Goal: Book appointment/travel/reservation

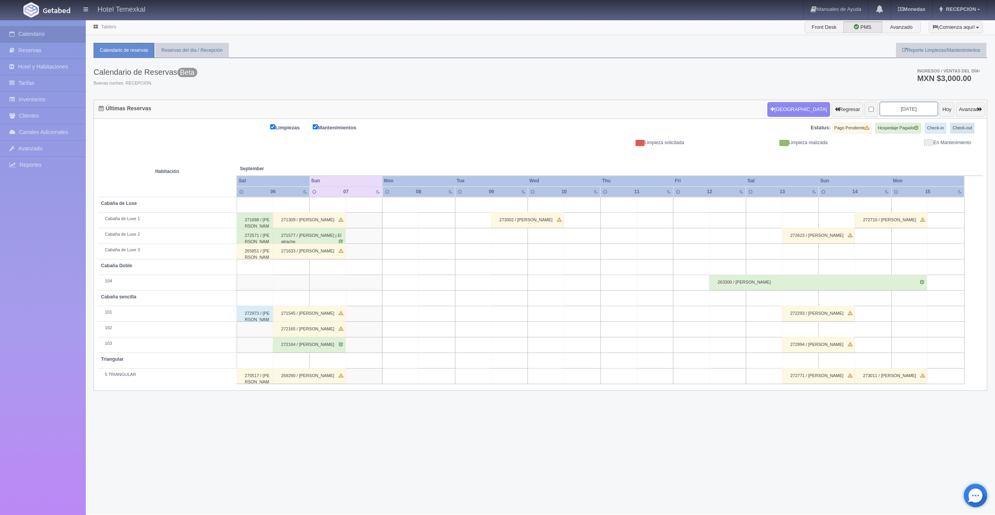
click at [908, 110] on input "[DATE]" at bounding box center [909, 109] width 58 height 14
click at [934, 124] on span "Next" at bounding box center [937, 122] width 6 height 6
click at [933, 156] on link "11" at bounding box center [937, 158] width 10 height 11
type input "[DATE]"
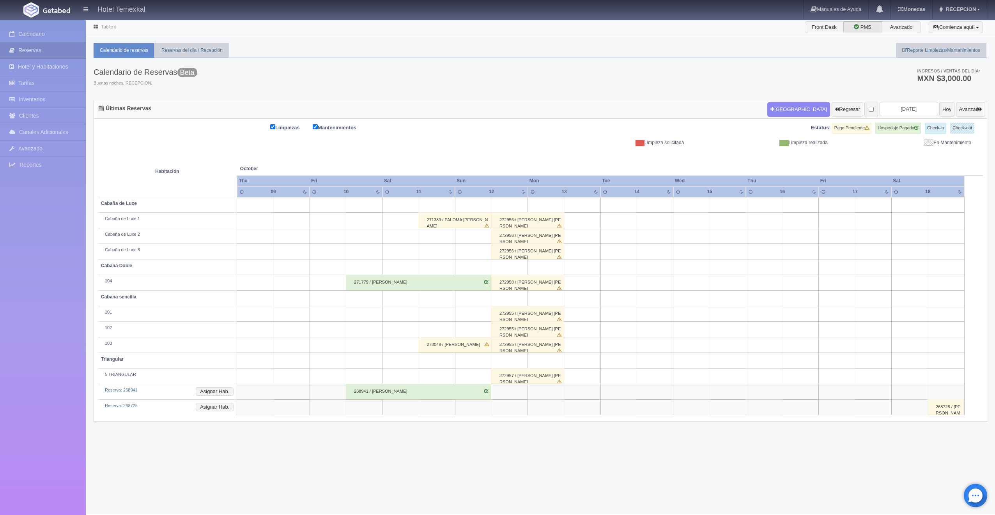
click at [439, 237] on td at bounding box center [437, 236] width 36 height 16
click at [441, 256] on button "[GEOGRAPHIC_DATA]" at bounding box center [438, 258] width 67 height 13
type input "11-10-2025"
type input "12-10-2025"
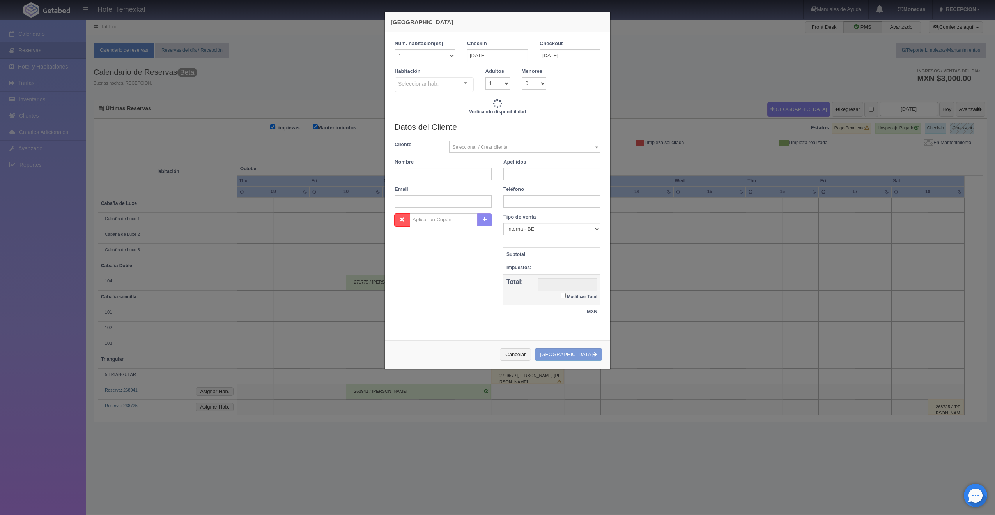
checkbox input "false"
type input "7000.00"
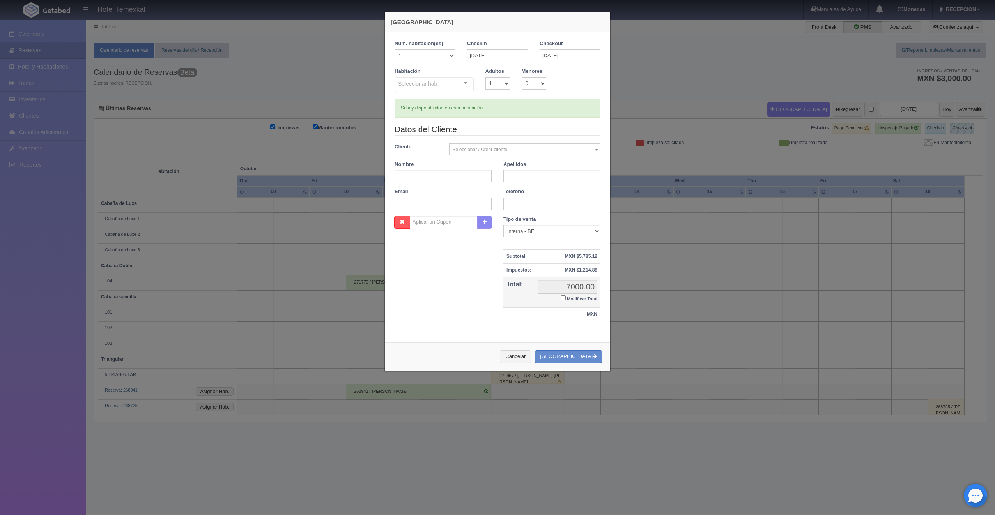
checkbox input "false"
click at [438, 86] on div "Seleccionar hab." at bounding box center [434, 84] width 79 height 15
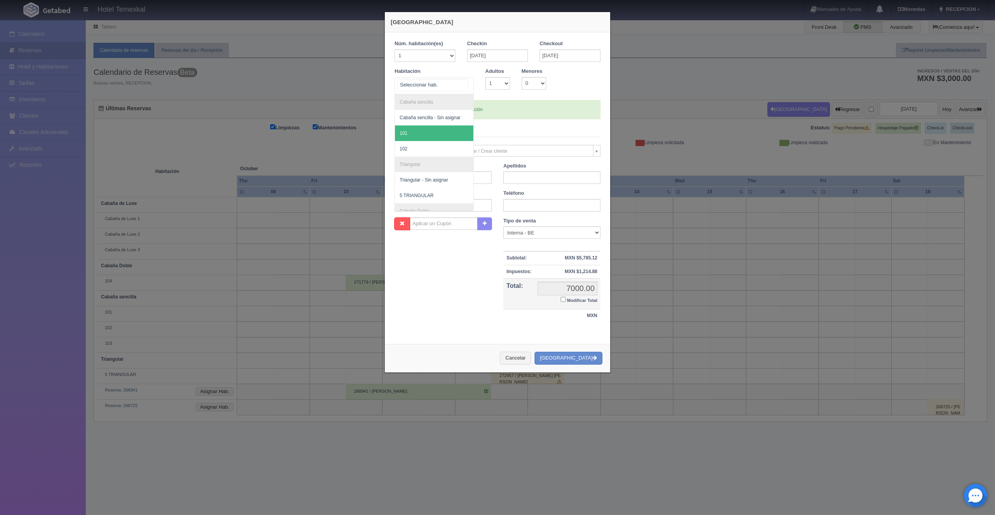
click at [413, 128] on span "101" at bounding box center [434, 134] width 78 height 16
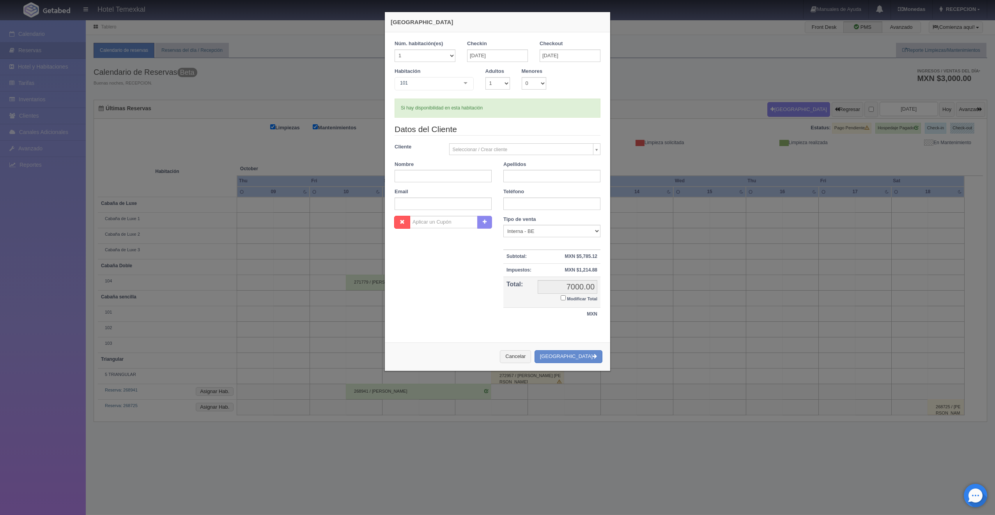
checkbox input "false"
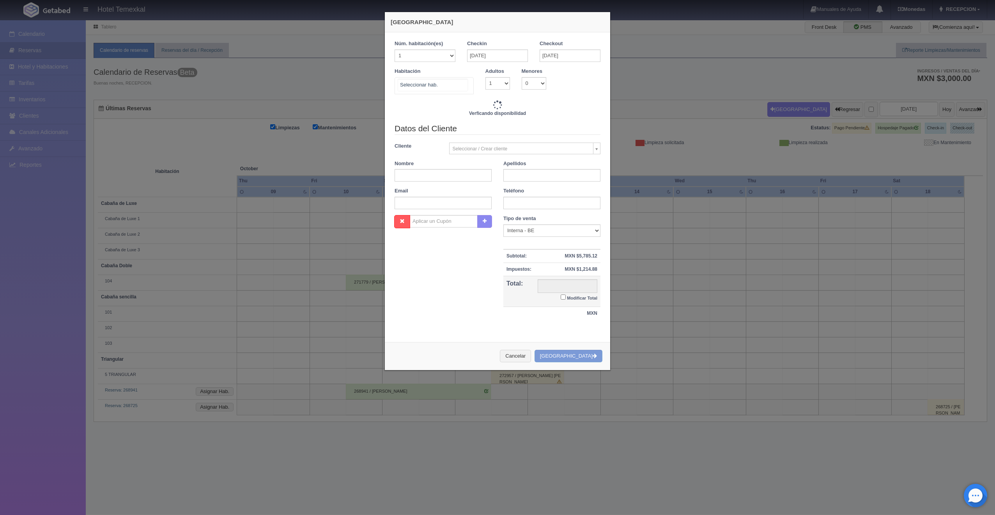
click at [457, 84] on div "Cabaña sencilla Cabaña sencilla - Sin asignar 101 102 Triangular Triangular - S…" at bounding box center [434, 85] width 79 height 17
type input "4000.00"
checkbox input "false"
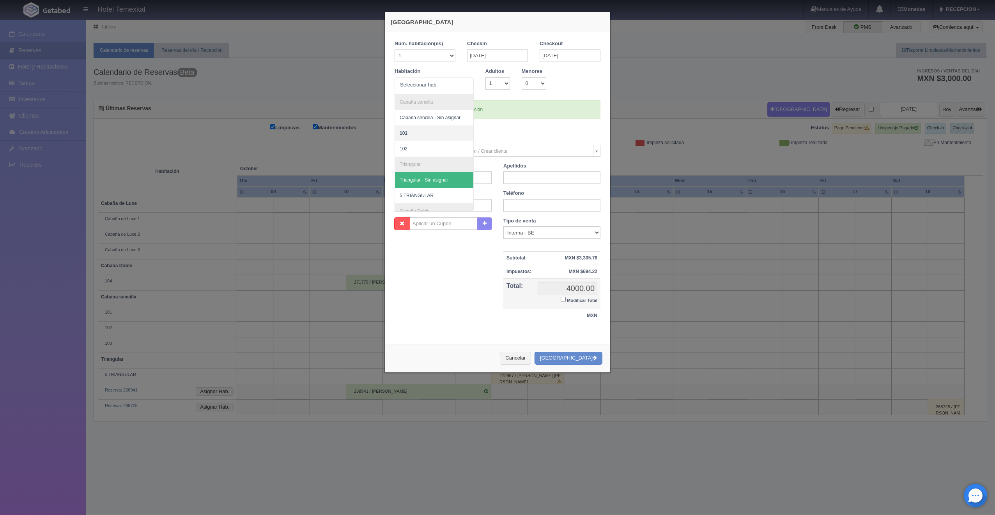
click at [553, 121] on form "Núm. habitación(es) 1 2 3 4 5 6 7 8 9 10 11 12 13 14 15 16 17 18 19 20 Checkin …" at bounding box center [498, 185] width 206 height 290
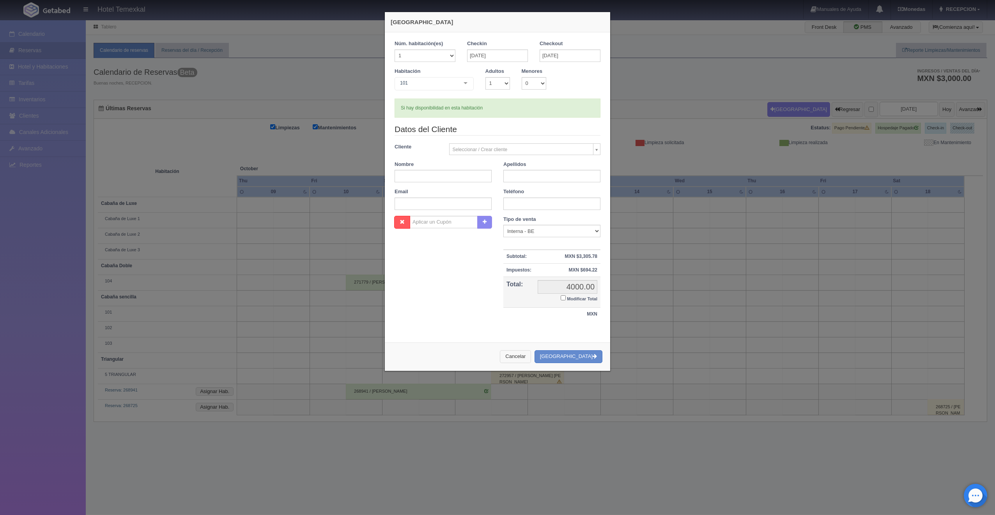
click at [526, 357] on button "Cancelar" at bounding box center [515, 356] width 31 height 13
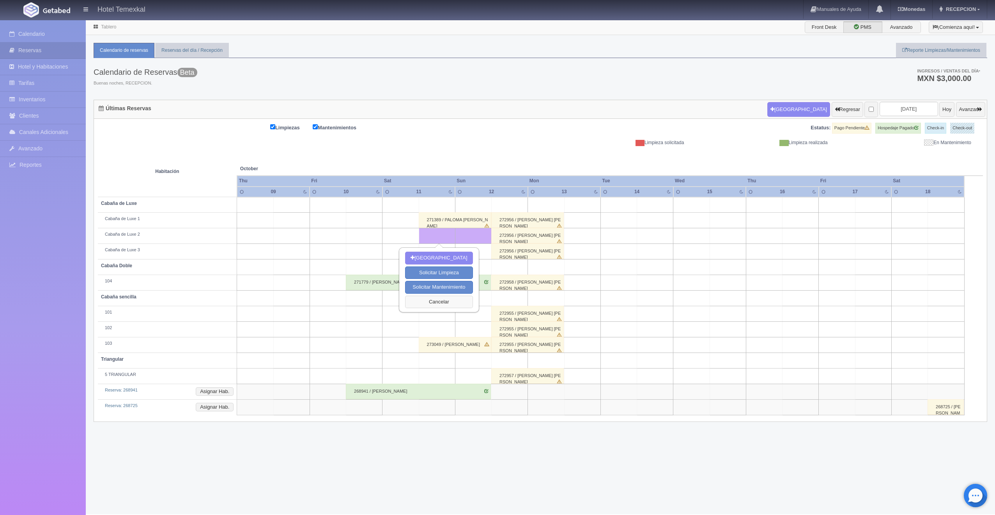
click at [447, 302] on button "Cancelar" at bounding box center [438, 302] width 67 height 13
